Goal: Task Accomplishment & Management: Complete application form

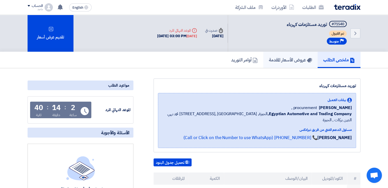
click at [293, 62] on h5 "عروض الأسعار المقدمة" at bounding box center [290, 60] width 43 height 6
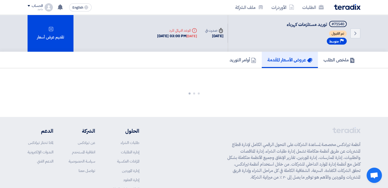
click at [293, 62] on h5 "عروض الأسعار المقدمة" at bounding box center [289, 60] width 45 height 6
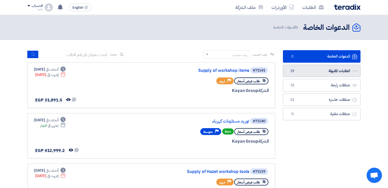
click at [339, 72] on link "الطلبات المقبولة الطلبات المقبولة 29" at bounding box center [321, 71] width 77 height 12
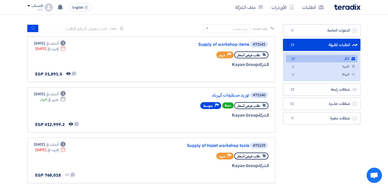
scroll to position [27, 0]
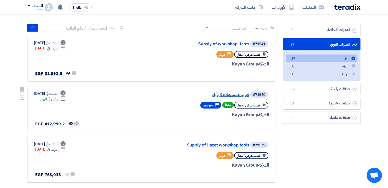
click at [221, 95] on link "توريد مستلزمات كهرباء" at bounding box center [198, 95] width 102 height 5
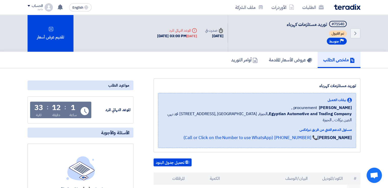
scroll to position [164, 0]
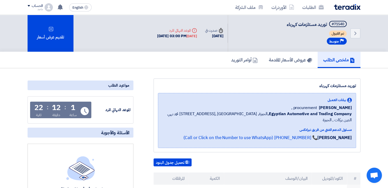
scroll to position [0, 0]
click at [287, 60] on h5 "عروض الأسعار المقدمة" at bounding box center [290, 60] width 43 height 6
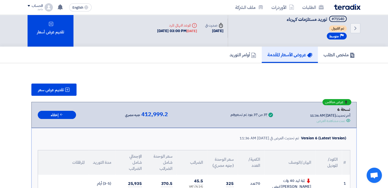
click at [170, 168] on th "سعر الوحدة شامل الضرائب" at bounding box center [161, 162] width 31 height 24
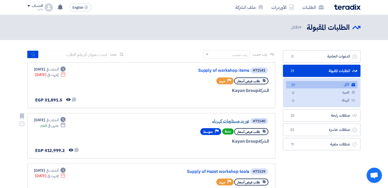
click at [232, 121] on link "توريد مستلزمات كهرباء" at bounding box center [198, 121] width 102 height 5
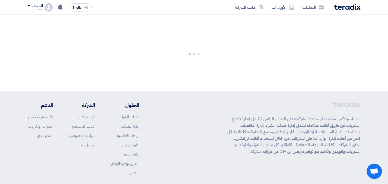
click at [232, 121] on p "أنظمة تيرادكس مخصصة لمساعدة الشركات على التحول الرقمي الكامل لإدارة قطاع المشتر…" at bounding box center [293, 135] width 133 height 39
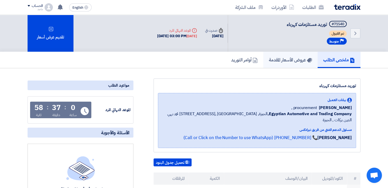
click at [292, 61] on h5 "عروض الأسعار المقدمة" at bounding box center [290, 60] width 43 height 6
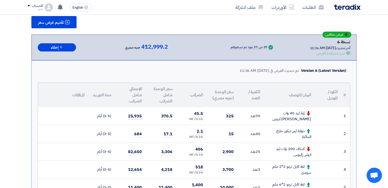
scroll to position [72, 0]
click at [293, 144] on td "كشاف 200 وات ليد ابيض إليوس" at bounding box center [289, 152] width 51 height 18
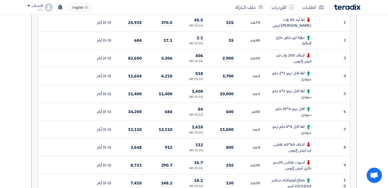
scroll to position [187, 0]
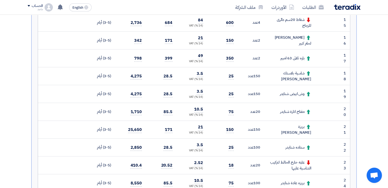
click at [297, 157] on td "علبه خارج الحائط لتركيب الشاسية عليها" at bounding box center [289, 166] width 51 height 18
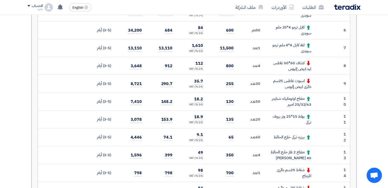
scroll to position [296, 0]
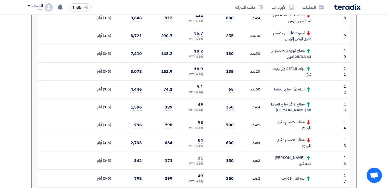
click at [316, 108] on td at bounding box center [328, 107] width 27 height 18
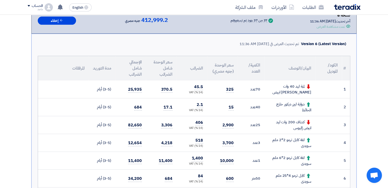
scroll to position [4, 0]
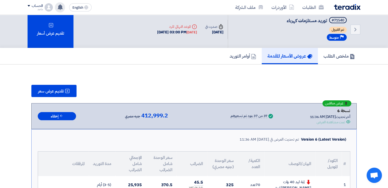
click at [60, 11] on div "تم مشاهدة العرض المقدم للطلب "توريد مستلزمات كهرباء " من قبل العميل 2 hours ago…" at bounding box center [60, 7] width 10 height 10
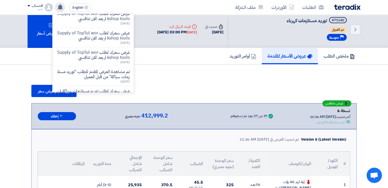
scroll to position [0, 0]
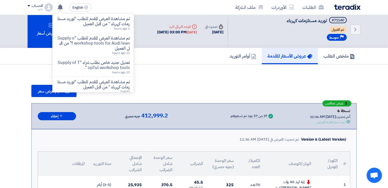
click at [144, 7] on div "الطلبات الأوردرات ملف الشركة English EN تم مشاهدة العرض المقدم للطلب "توريد مست…" at bounding box center [194, 7] width 340 height 15
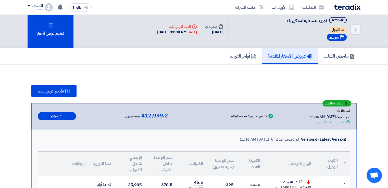
click at [144, 7] on div "الطلبات الأوردرات ملف الشركة English EN تم مشاهدة العرض المقدم للطلب "توريد مست…" at bounding box center [194, 7] width 340 height 15
click at [187, 5] on div "الطلبات الأوردرات ملف الشركة" at bounding box center [261, 7] width 200 height 12
click at [247, 6] on link "ملف الشركة" at bounding box center [249, 7] width 36 height 12
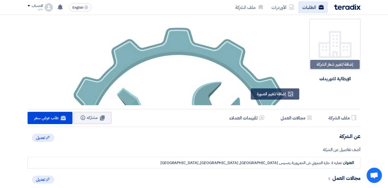
click at [304, 11] on link "الطلبات" at bounding box center [313, 7] width 30 height 12
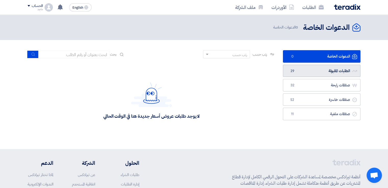
click at [302, 75] on link "الطلبات المقبولة الطلبات المقبولة 29" at bounding box center [321, 71] width 77 height 12
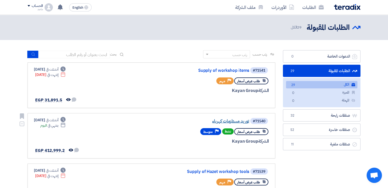
click at [229, 119] on link "توريد مستلزمات كهرباء" at bounding box center [198, 121] width 102 height 5
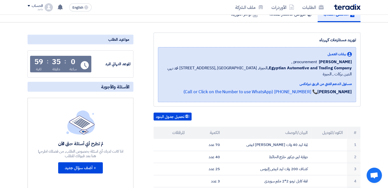
scroll to position [40, 0]
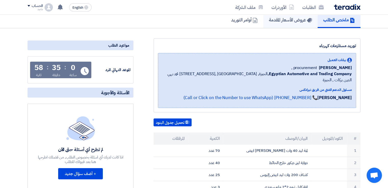
click at [302, 18] on h5 "عروض الأسعار المقدمة" at bounding box center [290, 20] width 43 height 6
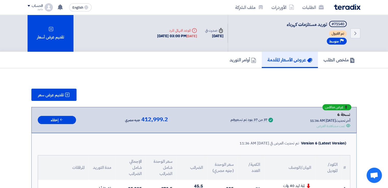
click at [322, 65] on link "ملخص الطلب" at bounding box center [339, 60] width 43 height 16
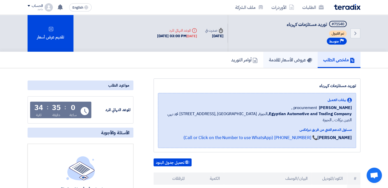
click at [304, 55] on link "عروض الأسعار المقدمة" at bounding box center [290, 60] width 54 height 16
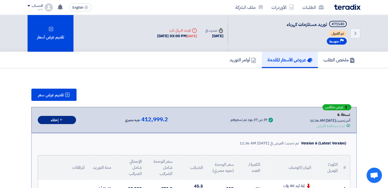
click at [48, 116] on button "إخفاء" at bounding box center [57, 120] width 38 height 8
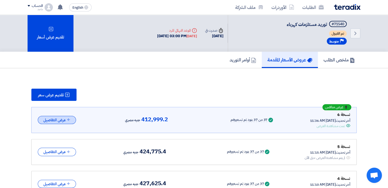
click at [48, 116] on button "عرض التفاصيل" at bounding box center [57, 120] width 38 height 8
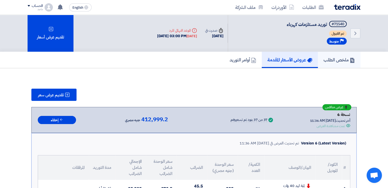
click at [337, 55] on link "ملخص الطلب" at bounding box center [339, 60] width 43 height 16
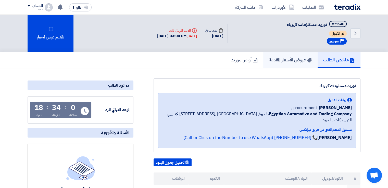
click at [296, 59] on h5 "عروض الأسعار المقدمة" at bounding box center [290, 60] width 43 height 6
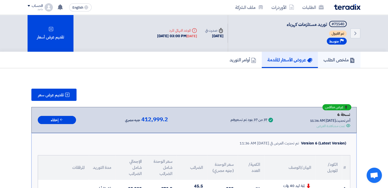
click at [323, 59] on h5 "ملخص الطلب" at bounding box center [338, 60] width 31 height 6
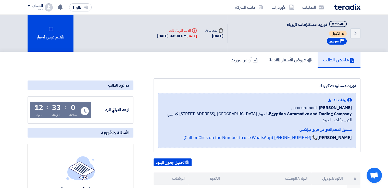
click at [85, 109] on use at bounding box center [85, 111] width 8 height 8
click at [283, 65] on link "عروض الأسعار المقدمة" at bounding box center [290, 60] width 54 height 16
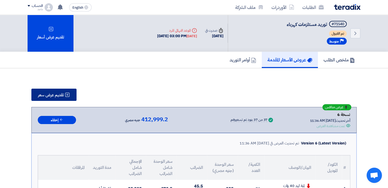
click at [40, 93] on span "تقديم عرض سعر" at bounding box center [51, 95] width 26 height 4
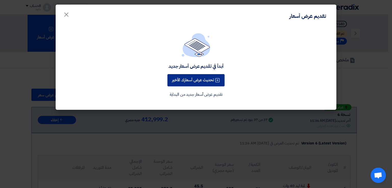
click at [173, 76] on button "تحديث عرض أسعارك الأخير" at bounding box center [195, 80] width 57 height 12
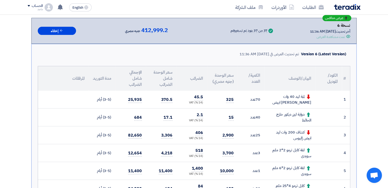
scroll to position [69, 0]
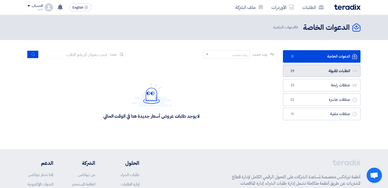
click at [316, 76] on link "الطلبات المقبولة الطلبات المقبولة 29" at bounding box center [321, 71] width 77 height 12
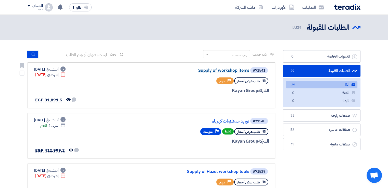
click at [224, 68] on link "Supply of workshop items" at bounding box center [198, 70] width 102 height 5
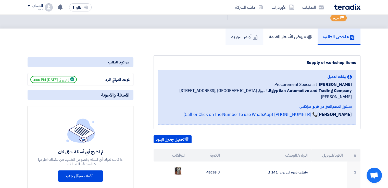
scroll to position [31, 0]
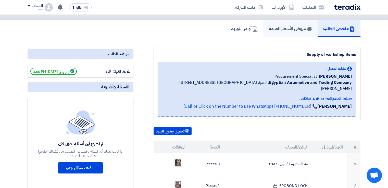
click at [303, 31] on h5 "عروض الأسعار المقدمة" at bounding box center [290, 28] width 43 height 6
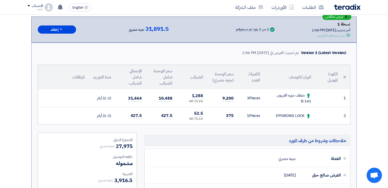
scroll to position [79, 0]
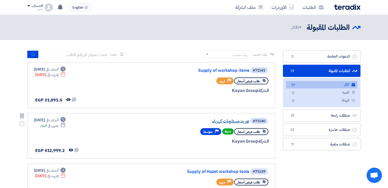
click at [220, 122] on link "توريد مستلزمات كهرباء" at bounding box center [198, 121] width 102 height 5
click at [234, 120] on link "توريد مستلزمات كهرباء" at bounding box center [198, 121] width 102 height 5
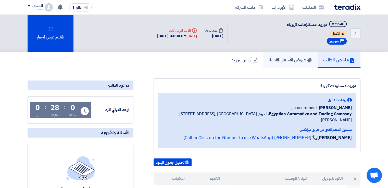
click at [278, 57] on h5 "عروض الأسعار المقدمة" at bounding box center [290, 60] width 43 height 6
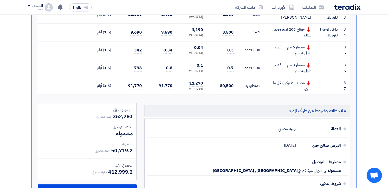
scroll to position [769, 0]
drag, startPoint x: 269, startPoint y: 106, endPoint x: 170, endPoint y: 97, distance: 99.3
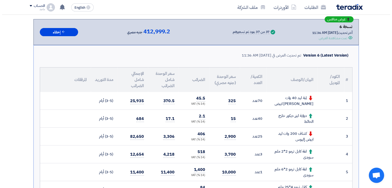
scroll to position [76, 0]
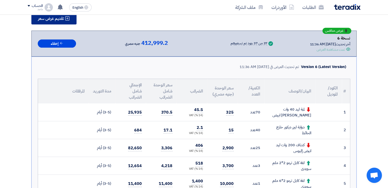
click at [37, 19] on button "تقديم عرض سعر" at bounding box center [53, 18] width 45 height 12
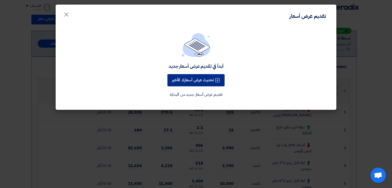
click at [192, 76] on button "تحديث عرض أسعارك الأخير" at bounding box center [195, 80] width 57 height 12
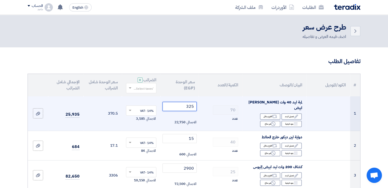
click at [164, 102] on input "325" at bounding box center [179, 106] width 34 height 9
type input "3"
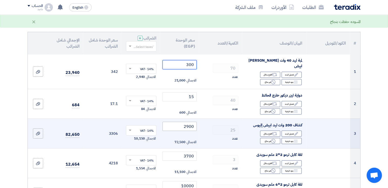
scroll to position [48, 0]
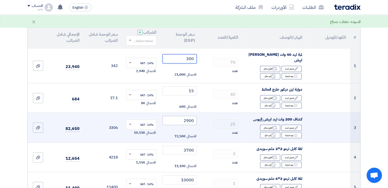
type input "300"
click at [180, 117] on input "2900" at bounding box center [179, 120] width 34 height 9
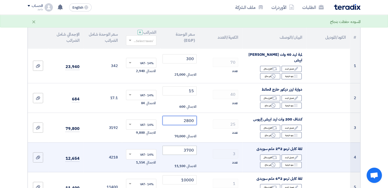
type input "2800"
click at [173, 146] on input "3700" at bounding box center [179, 150] width 34 height 9
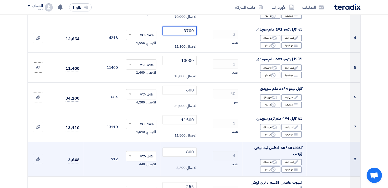
scroll to position [175, 0]
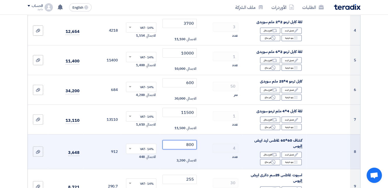
click at [185, 140] on input "800" at bounding box center [179, 144] width 34 height 9
type input "8"
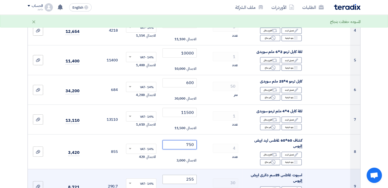
type input "750"
click at [179, 175] on input "255" at bounding box center [179, 179] width 34 height 9
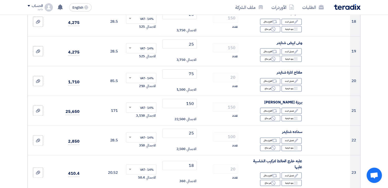
scroll to position [626, 0]
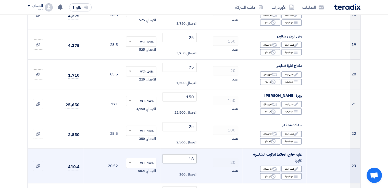
type input "240"
click at [183, 154] on input "18" at bounding box center [179, 158] width 34 height 9
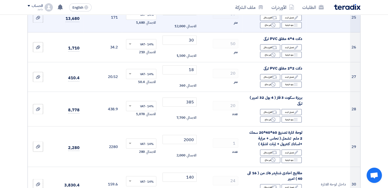
scroll to position [841, 0]
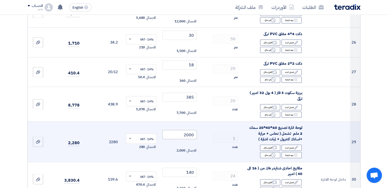
type input "16"
click at [182, 130] on input "2000" at bounding box center [179, 134] width 34 height 9
type input "2"
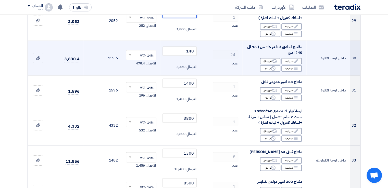
scroll to position [964, 0]
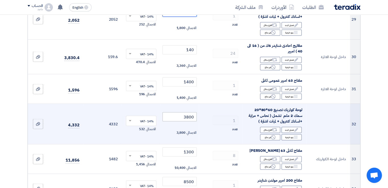
type input "1800"
click at [171, 112] on input "3800" at bounding box center [179, 116] width 34 height 9
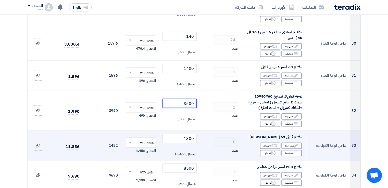
scroll to position [977, 0]
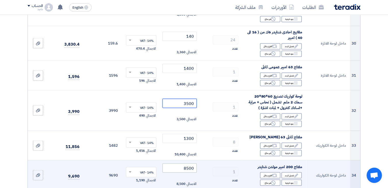
type input "3500"
click at [170, 164] on input "8500" at bounding box center [179, 168] width 34 height 9
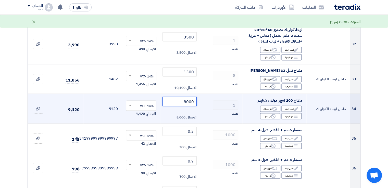
type input "8000"
click at [170, 160] on td "0.7 الاجمالي 700" at bounding box center [179, 168] width 38 height 30
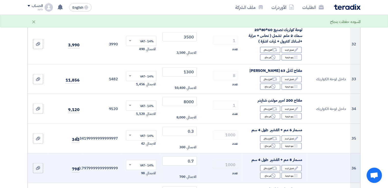
click at [170, 160] on td "0.7 الاجمالي 700" at bounding box center [179, 168] width 38 height 30
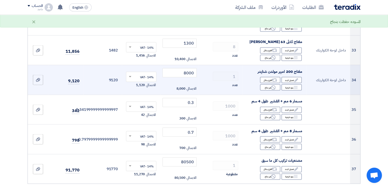
scroll to position [1072, 0]
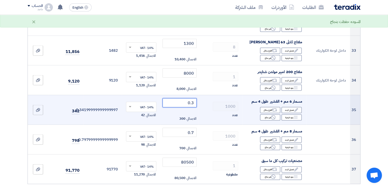
click at [173, 98] on input "0.3" at bounding box center [179, 102] width 34 height 9
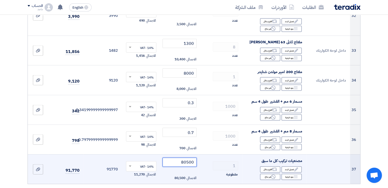
click at [174, 158] on input "80500" at bounding box center [179, 162] width 34 height 9
type input "8"
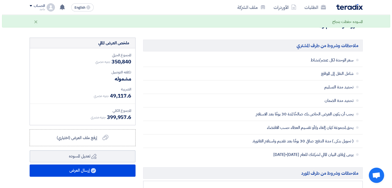
scroll to position [1258, 0]
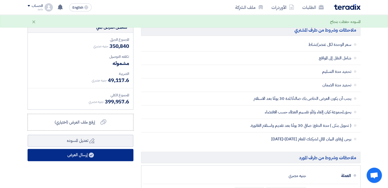
type input "75000"
click at [95, 151] on button "إرسال العرض" at bounding box center [81, 155] width 106 height 12
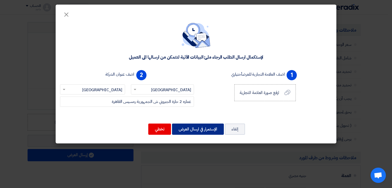
click at [185, 133] on button "الإستمرار في ارسال العرض" at bounding box center [198, 129] width 52 height 11
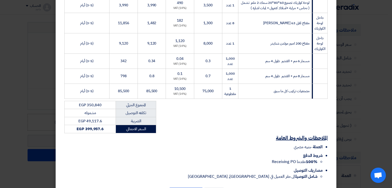
scroll to position [588, 0]
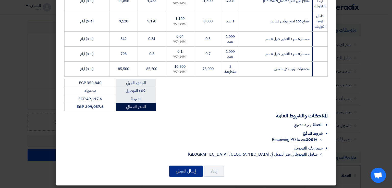
click at [187, 173] on button "إرسال العرض" at bounding box center [186, 171] width 34 height 11
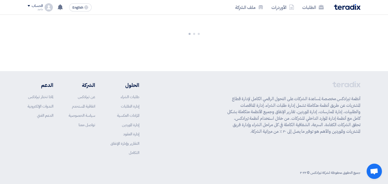
click at [376, 114] on footer "أنظمة تيرادكس مخصصة لمساعدة الشركات على التحول الرقمي الكامل لإدارة قطاع المشتر…" at bounding box center [194, 129] width 388 height 117
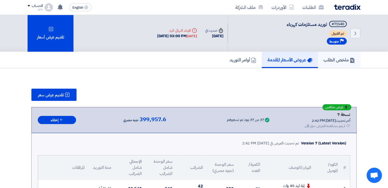
click at [343, 60] on h5 "ملخص الطلب" at bounding box center [338, 60] width 31 height 6
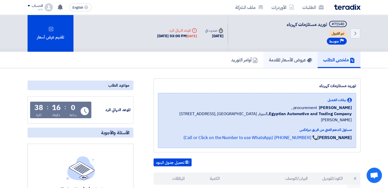
click at [295, 62] on h5 "عروض الأسعار المقدمة" at bounding box center [290, 60] width 43 height 6
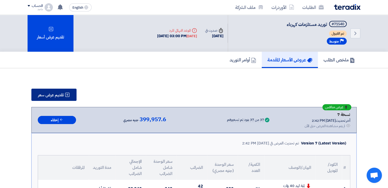
click at [53, 98] on button "تقديم عرض سعر" at bounding box center [53, 95] width 45 height 12
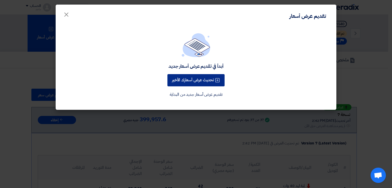
click at [180, 78] on button "تحديث عرض أسعارك الأخير" at bounding box center [195, 80] width 57 height 12
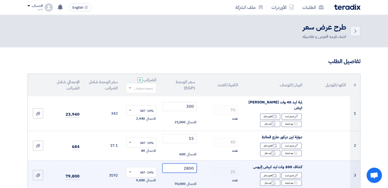
click at [176, 164] on input "2800" at bounding box center [179, 168] width 34 height 9
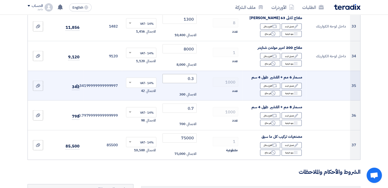
scroll to position [1106, 0]
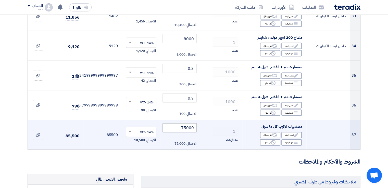
type input "2700"
click at [172, 123] on input "75000" at bounding box center [179, 127] width 34 height 9
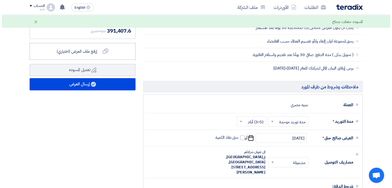
scroll to position [1337, 0]
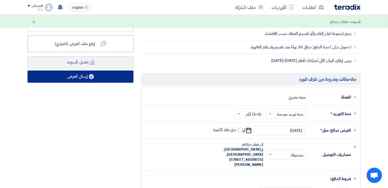
type input "70000"
click at [91, 73] on button "إرسال العرض" at bounding box center [81, 77] width 106 height 12
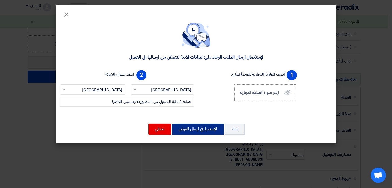
click at [185, 129] on button "الإستمرار في ارسال العرض" at bounding box center [198, 129] width 52 height 11
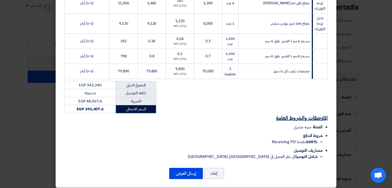
scroll to position [588, 0]
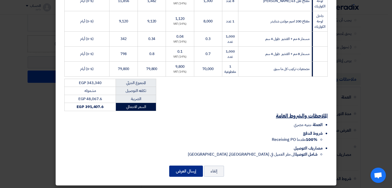
click at [183, 173] on button "إرسال العرض" at bounding box center [186, 171] width 34 height 11
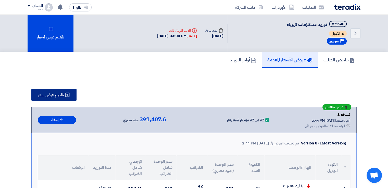
click at [44, 99] on button "تقديم عرض سعر" at bounding box center [53, 95] width 45 height 12
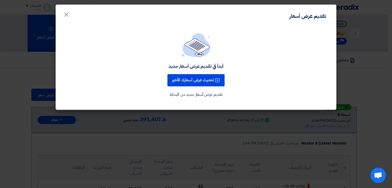
click at [255, 150] on modal-container "تقديم عرض أسعار × أبدأ في تقديم عرض أسعار جديد تحديث عرض أسعارك الأخير تقديم عر…" at bounding box center [196, 94] width 392 height 188
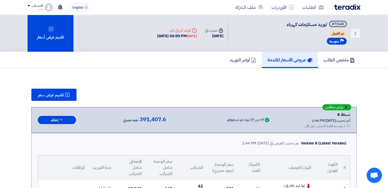
click at [46, 99] on button "تقديم عرض سعر" at bounding box center [53, 95] width 45 height 12
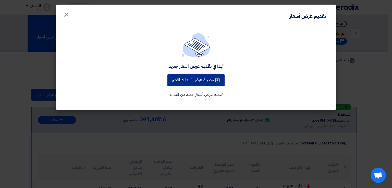
click at [205, 81] on button "تحديث عرض أسعارك الأخير" at bounding box center [195, 80] width 57 height 12
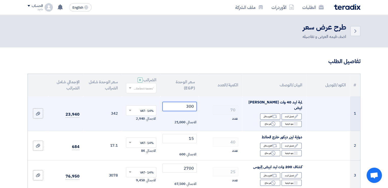
click at [178, 105] on input "300" at bounding box center [179, 106] width 34 height 9
type input "3"
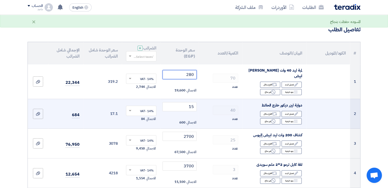
scroll to position [33, 0]
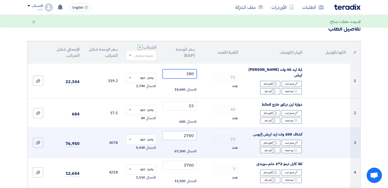
type input "280"
click at [179, 133] on input "2700" at bounding box center [179, 135] width 34 height 9
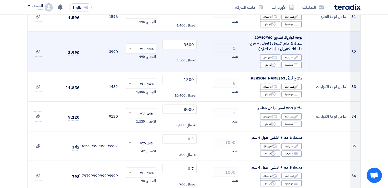
scroll to position [1036, 0]
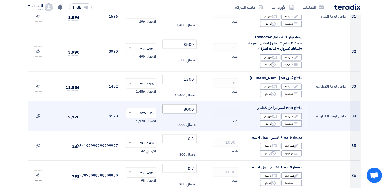
type input "2600"
click at [178, 105] on input "8000" at bounding box center [179, 109] width 34 height 9
type input "8"
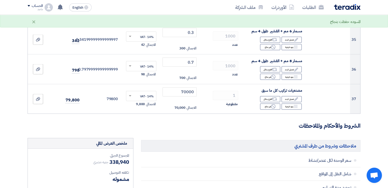
scroll to position [1143, 0]
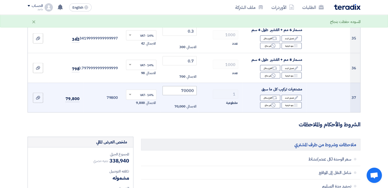
type input "7500"
click at [177, 86] on input "70000" at bounding box center [179, 90] width 34 height 9
type input "7"
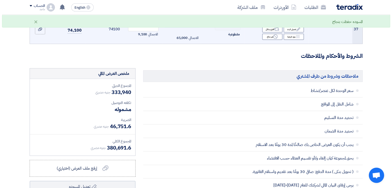
scroll to position [1270, 0]
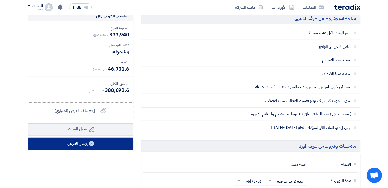
type input "65000"
click at [85, 138] on button "إرسال العرض" at bounding box center [81, 144] width 106 height 12
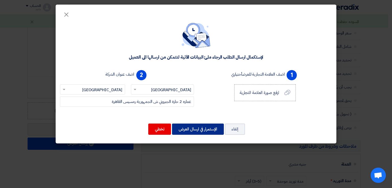
click at [187, 125] on button "الإستمرار في ارسال العرض" at bounding box center [198, 129] width 52 height 11
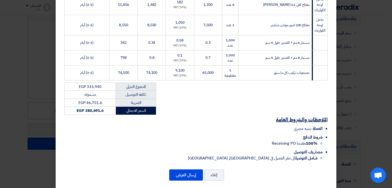
scroll to position [588, 0]
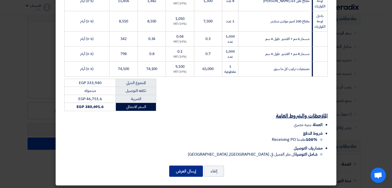
click at [179, 168] on button "إرسال العرض" at bounding box center [186, 171] width 34 height 11
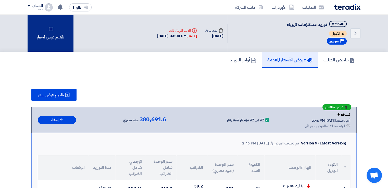
click at [52, 46] on div "تقديم عرض أسعار" at bounding box center [51, 33] width 46 height 37
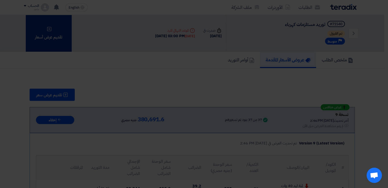
click at [52, 46] on modal-container "تقديم عرض أسعار × أبدأ في تقديم عرض أسعار جديد تحديث عرض أسعارك الأخير تقديم عر…" at bounding box center [194, 94] width 388 height 188
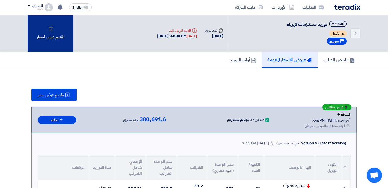
click at [53, 33] on div "تقديم عرض أسعار" at bounding box center [51, 33] width 46 height 37
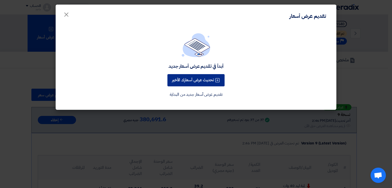
click at [186, 82] on button "تحديث عرض أسعارك الأخير" at bounding box center [195, 80] width 57 height 12
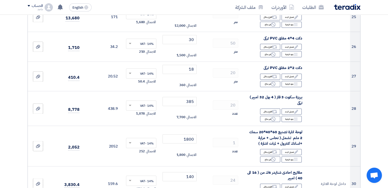
scroll to position [837, 0]
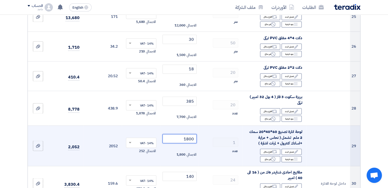
click at [183, 134] on input "1800" at bounding box center [179, 138] width 34 height 9
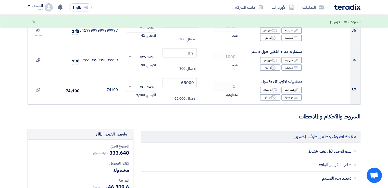
scroll to position [1137, 0]
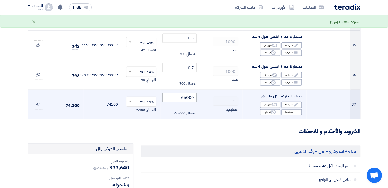
type input "1500"
click at [174, 93] on input "65000" at bounding box center [179, 97] width 34 height 9
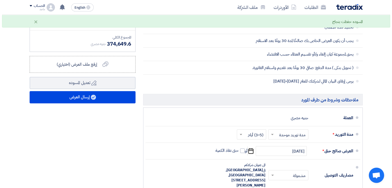
scroll to position [1316, 0]
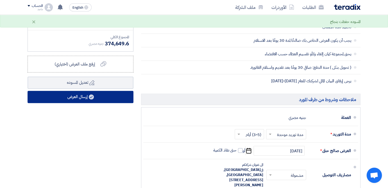
type input "60000"
click at [90, 95] on button "إرسال العرض" at bounding box center [81, 97] width 106 height 12
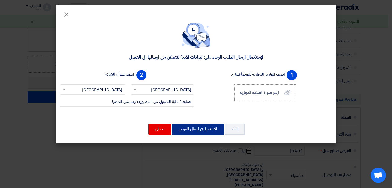
click at [188, 125] on button "الإستمرار في ارسال العرض" at bounding box center [198, 129] width 52 height 11
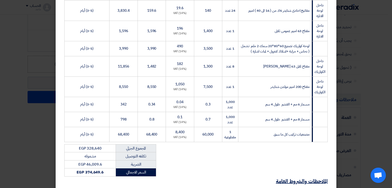
scroll to position [588, 0]
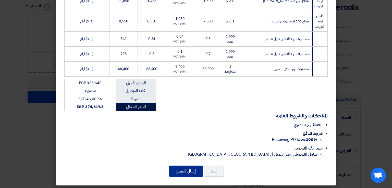
click at [181, 175] on button "إرسال العرض" at bounding box center [186, 171] width 34 height 11
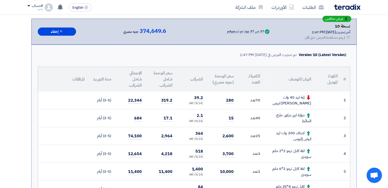
scroll to position [88, 0]
click at [69, 34] on button "إخفاء" at bounding box center [57, 32] width 38 height 8
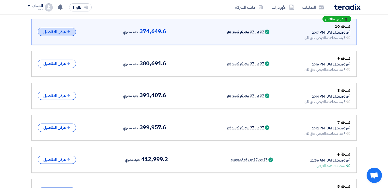
click at [45, 29] on button "عرض التفاصيل" at bounding box center [57, 32] width 38 height 8
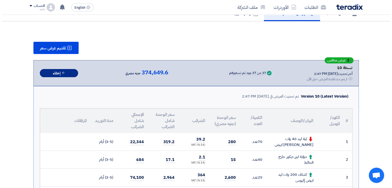
scroll to position [12, 0]
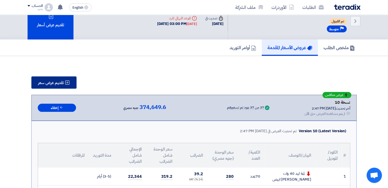
click at [48, 79] on button "تقديم عرض سعر" at bounding box center [53, 82] width 45 height 12
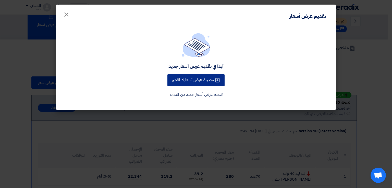
click at [219, 83] on icon at bounding box center [217, 80] width 5 height 5
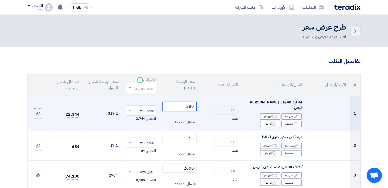
click at [183, 102] on input "280" at bounding box center [179, 106] width 34 height 9
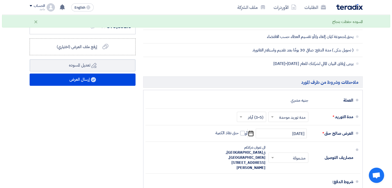
scroll to position [1343, 0]
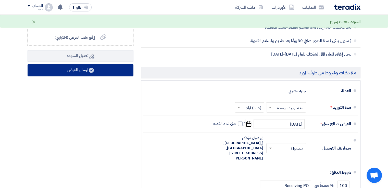
type input "270"
click at [93, 68] on use at bounding box center [91, 70] width 5 height 5
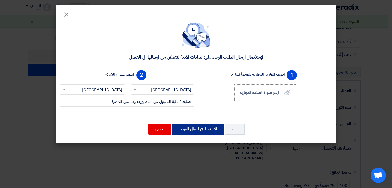
click at [183, 129] on button "الإستمرار في ارسال العرض" at bounding box center [198, 129] width 52 height 11
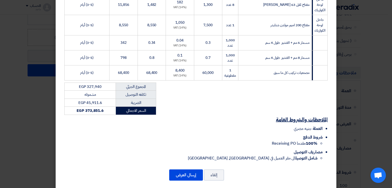
scroll to position [588, 0]
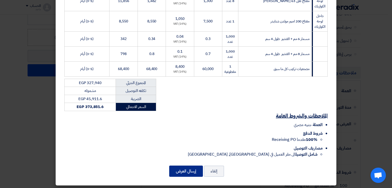
click at [182, 169] on button "إرسال العرض" at bounding box center [186, 171] width 34 height 11
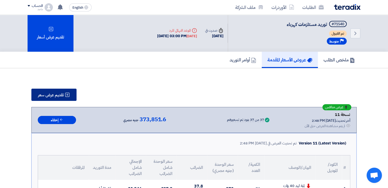
click at [61, 98] on button "تقديم عرض سعر" at bounding box center [53, 95] width 45 height 12
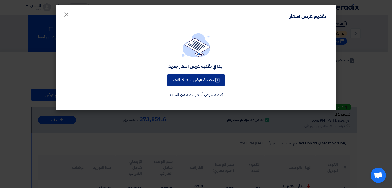
click at [184, 83] on button "تحديث عرض أسعارك الأخير" at bounding box center [195, 80] width 57 height 12
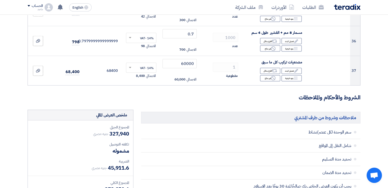
scroll to position [1161, 0]
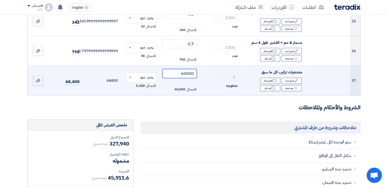
click at [172, 70] on input "60000" at bounding box center [179, 73] width 34 height 9
type input "6"
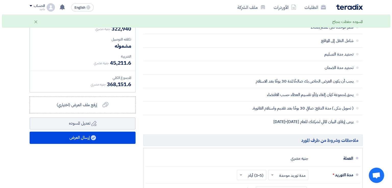
scroll to position [1273, 0]
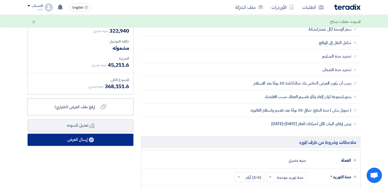
type input "55000"
click at [79, 134] on button "إرسال العرض" at bounding box center [81, 140] width 106 height 12
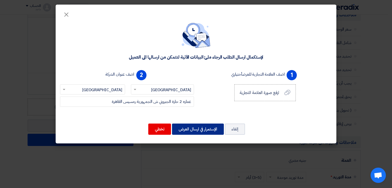
click at [185, 125] on button "الإستمرار في ارسال العرض" at bounding box center [198, 129] width 52 height 11
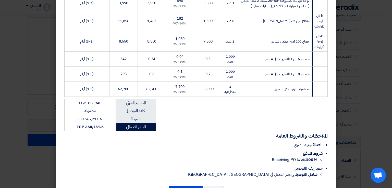
scroll to position [588, 0]
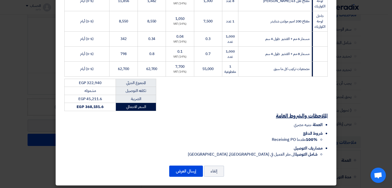
click at [185, 122] on li "العملة جنيه مصري" at bounding box center [193, 125] width 258 height 6
click at [185, 173] on button "إرسال العرض" at bounding box center [186, 171] width 34 height 11
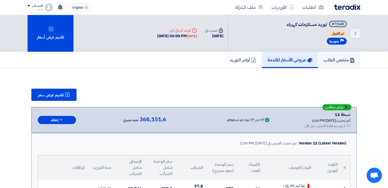
click at [346, 57] on h5 "ملخص الطلب" at bounding box center [338, 60] width 31 height 6
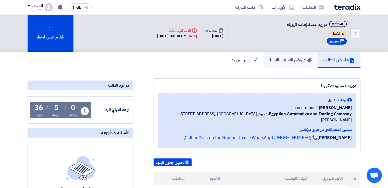
click at [302, 67] on link "عروض الأسعار المقدمة" at bounding box center [290, 60] width 54 height 16
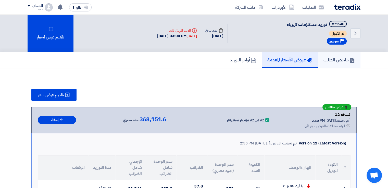
click at [324, 59] on h5 "ملخص الطلب" at bounding box center [338, 60] width 31 height 6
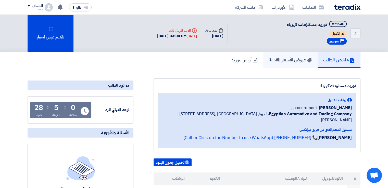
click at [282, 61] on h5 "عروض الأسعار المقدمة" at bounding box center [290, 60] width 43 height 6
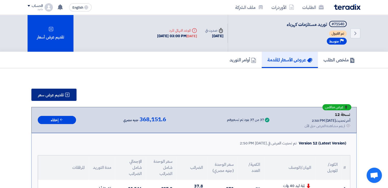
click at [65, 90] on button "تقديم عرض سعر" at bounding box center [53, 95] width 45 height 12
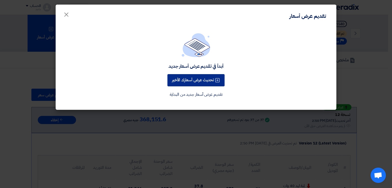
click at [212, 79] on button "تحديث عرض أسعارك الأخير" at bounding box center [195, 80] width 57 height 12
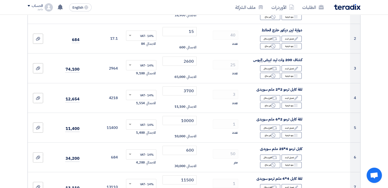
scroll to position [107, 0]
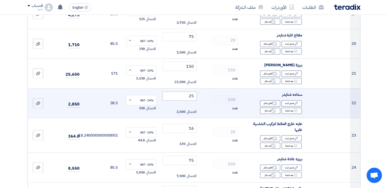
click at [165, 141] on div "الاجمالي 320" at bounding box center [179, 144] width 34 height 6
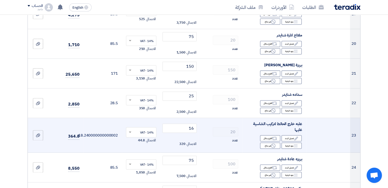
click at [165, 141] on div "الاجمالي 320" at bounding box center [179, 144] width 34 height 6
click at [165, 125] on td "16 الاجمالي 320" at bounding box center [179, 135] width 38 height 35
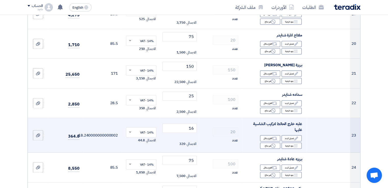
click at [165, 125] on td "16 الاجمالي 320" at bounding box center [179, 135] width 38 height 35
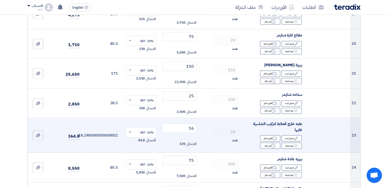
click at [165, 125] on td "16 الاجمالي 320" at bounding box center [179, 135] width 38 height 35
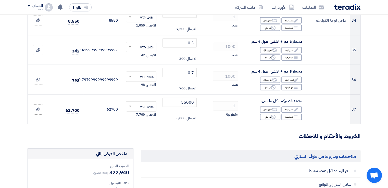
scroll to position [1122, 0]
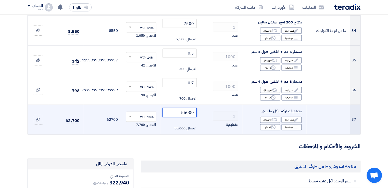
click at [165, 108] on input "55000" at bounding box center [179, 112] width 34 height 9
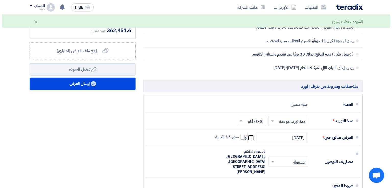
scroll to position [1330, 0]
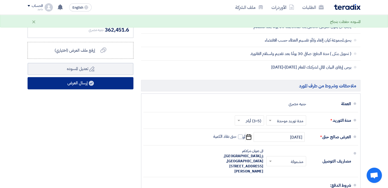
type input "50000"
click at [111, 77] on button "إرسال العرض" at bounding box center [81, 83] width 106 height 12
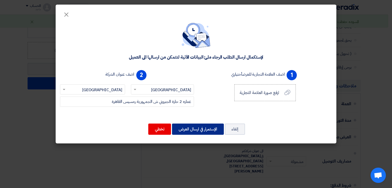
click at [197, 124] on button "الإستمرار في ارسال العرض" at bounding box center [198, 129] width 52 height 11
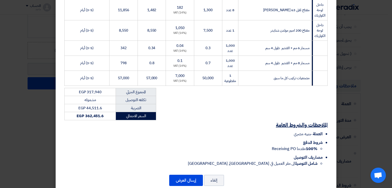
scroll to position [588, 0]
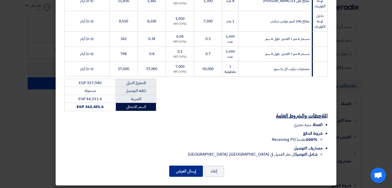
click at [181, 168] on button "إرسال العرض" at bounding box center [186, 171] width 34 height 11
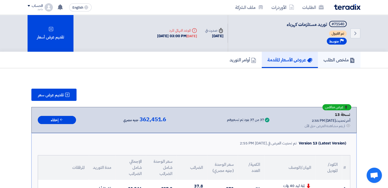
click at [341, 62] on h5 "ملخص الطلب" at bounding box center [338, 60] width 31 height 6
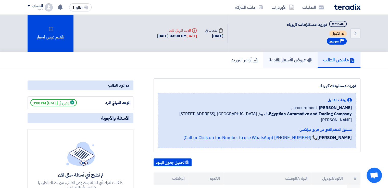
click at [297, 62] on link "عروض الأسعار المقدمة" at bounding box center [290, 60] width 54 height 16
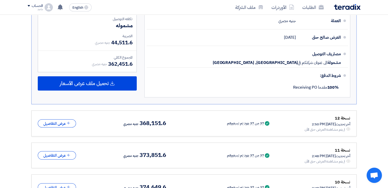
scroll to position [801, 0]
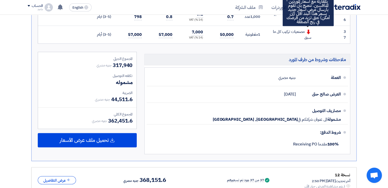
drag, startPoint x: 312, startPoint y: 25, endPoint x: 306, endPoint y: 36, distance: 12.4
click at [308, 27] on td "مصنعيات تركيب كل ما سبق سعر البند الذي قدمته في هذا العرض يعتبر سعر غير تنافسي …" at bounding box center [289, 35] width 51 height 18
click at [306, 36] on div "مصنعيات تركيب كل ما سبق سعر البند الذي قدمته في هذا العرض يعتبر سعر غير تنافسي …" at bounding box center [289, 34] width 43 height 11
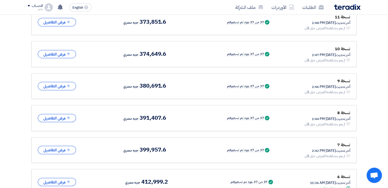
scroll to position [945, 0]
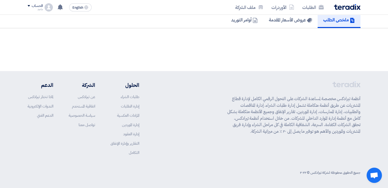
scroll to position [40, 0]
